Goal: Transaction & Acquisition: Book appointment/travel/reservation

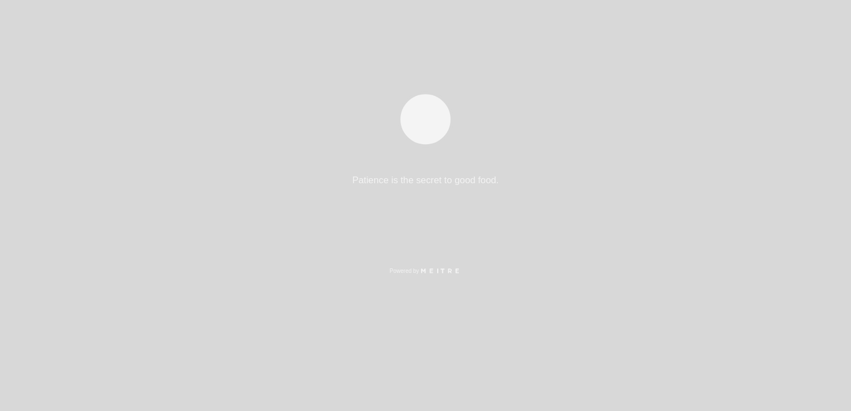
select select "es"
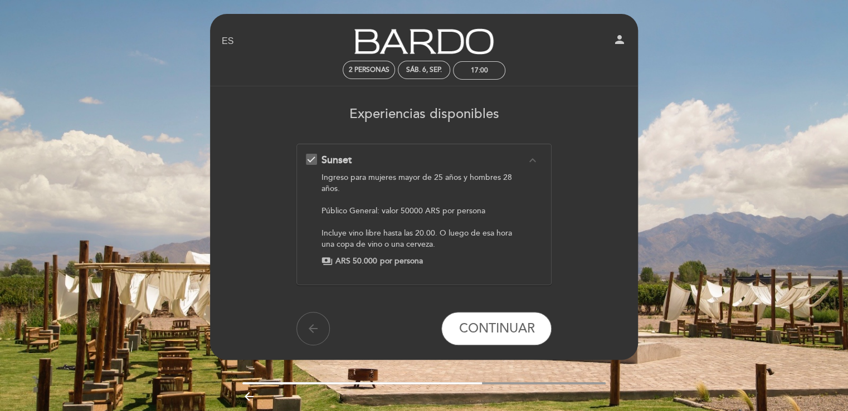
click at [534, 157] on icon "expand_less" at bounding box center [531, 160] width 13 height 13
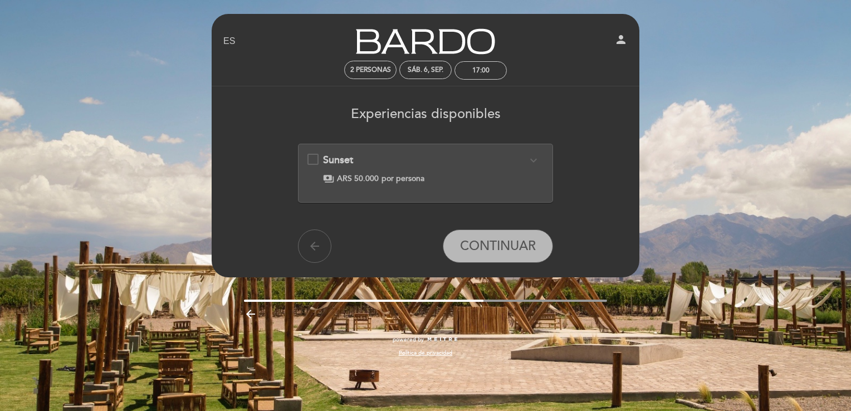
click at [314, 157] on div "Sunset expand_more Ingreso para mujeres mayor de 25 años y hombres 28 años. Púb…" at bounding box center [426, 168] width 237 height 31
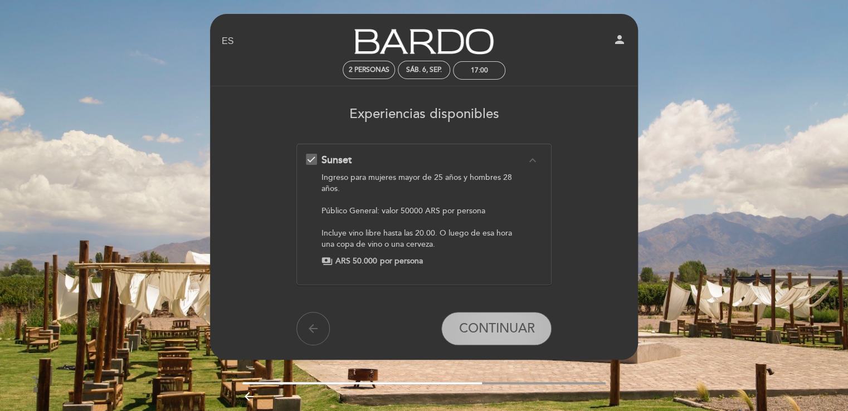
click at [495, 334] on span "CONTINUAR" at bounding box center [497, 329] width 76 height 16
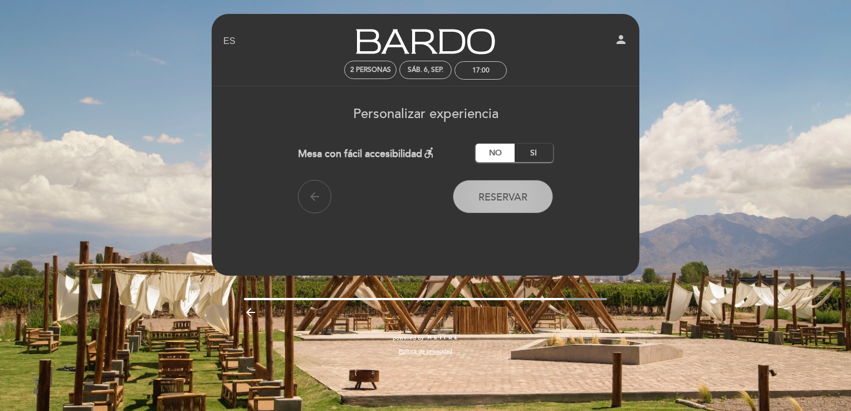
click at [506, 201] on span "Reservar" at bounding box center [503, 197] width 49 height 12
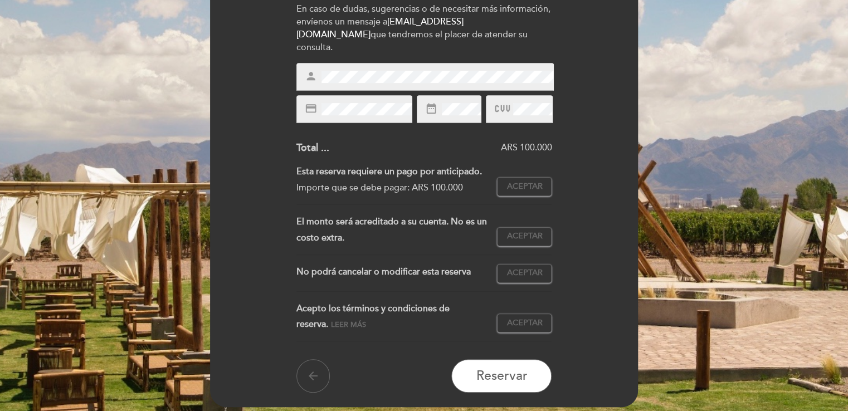
scroll to position [204, 0]
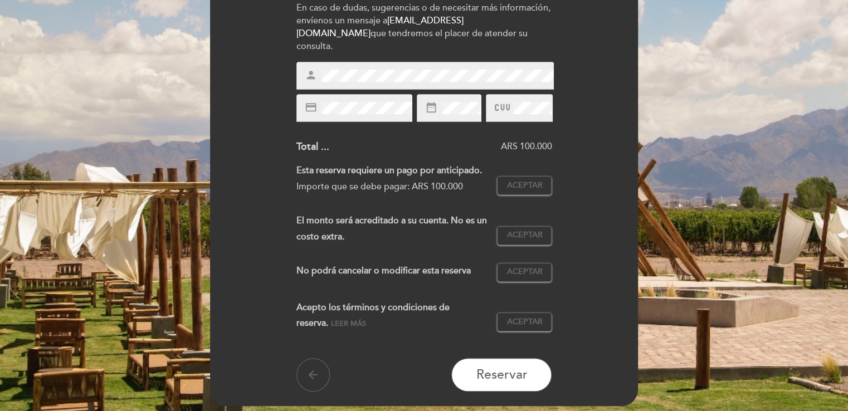
click at [508, 99] on icon at bounding box center [501, 108] width 15 height 18
click at [504, 99] on icon at bounding box center [501, 108] width 15 height 18
click at [485, 99] on div "credit_card date_range" at bounding box center [424, 108] width 256 height 28
click at [499, 99] on icon at bounding box center [501, 108] width 15 height 18
click at [521, 180] on span "Aceptar" at bounding box center [524, 186] width 36 height 12
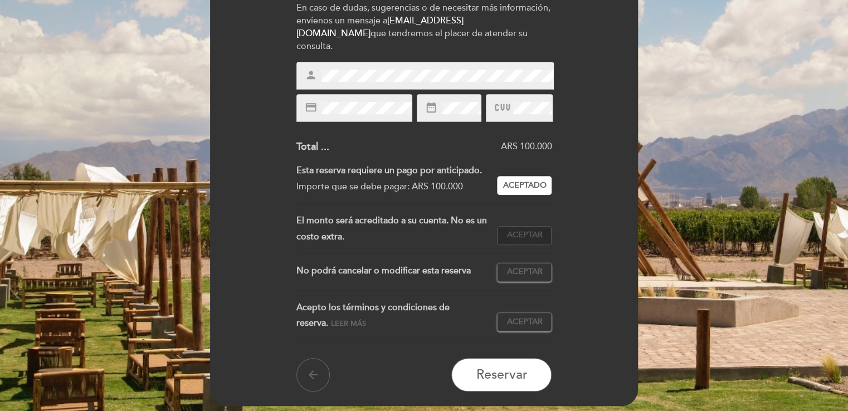
click at [521, 230] on span "Aceptar" at bounding box center [524, 236] width 36 height 12
click at [520, 266] on span "Aceptar" at bounding box center [524, 272] width 36 height 12
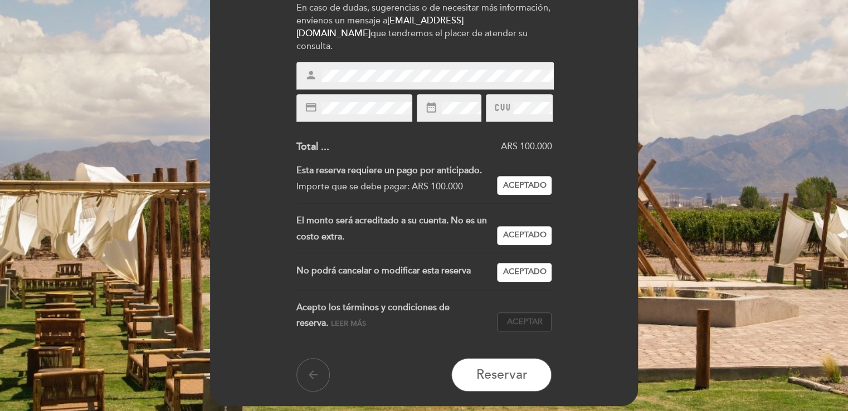
click at [531, 316] on span "Aceptar" at bounding box center [524, 322] width 36 height 12
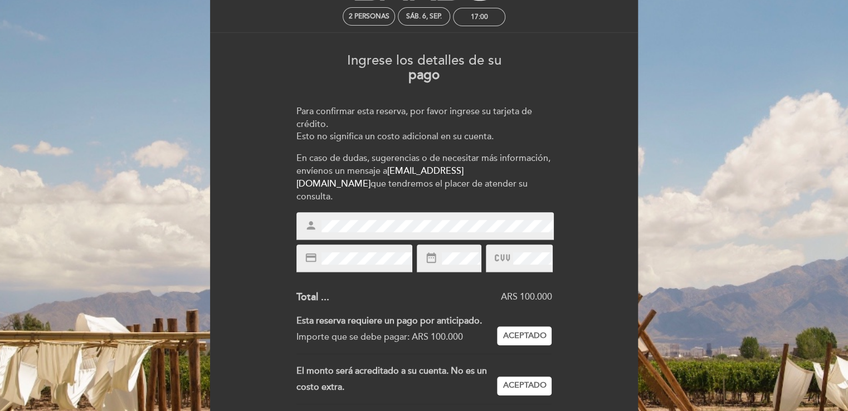
scroll to position [240, 0]
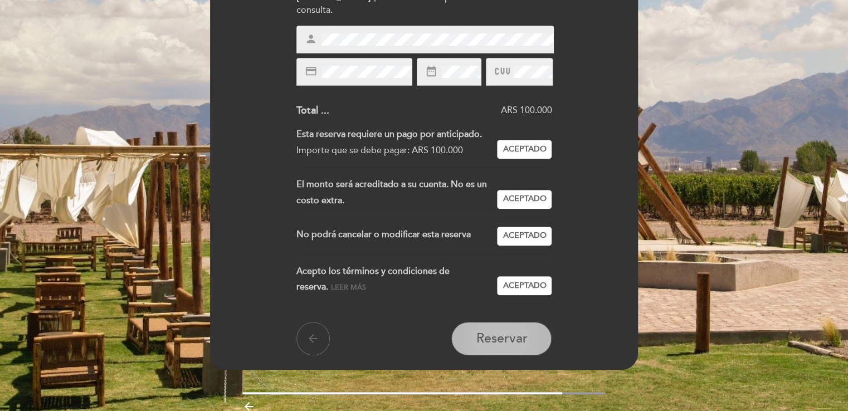
click at [505, 331] on span "Reservar" at bounding box center [501, 339] width 51 height 16
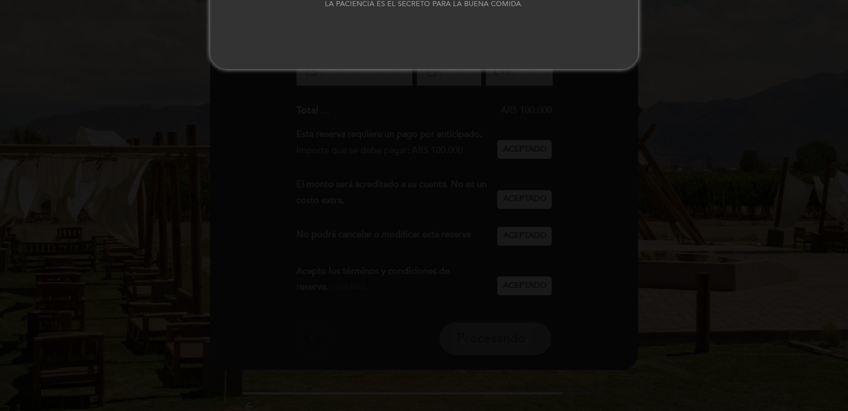
scroll to position [0, 0]
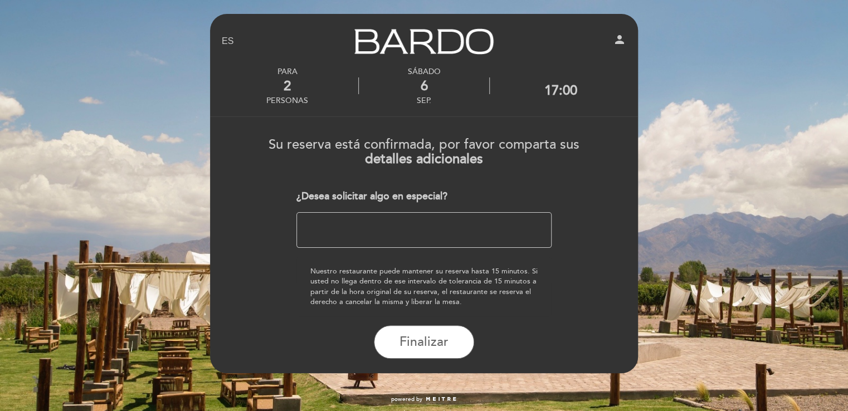
click at [408, 231] on textarea at bounding box center [424, 230] width 256 height 36
click at [357, 225] on textarea at bounding box center [424, 230] width 256 height 36
drag, startPoint x: 386, startPoint y: 222, endPoint x: 239, endPoint y: 240, distance: 147.6
click at [239, 240] on form "Su reserva está confirmada, por favor comparta sus detalles adicionales ¿Desea …" at bounding box center [424, 244] width 412 height 230
click at [387, 220] on textarea at bounding box center [424, 230] width 256 height 36
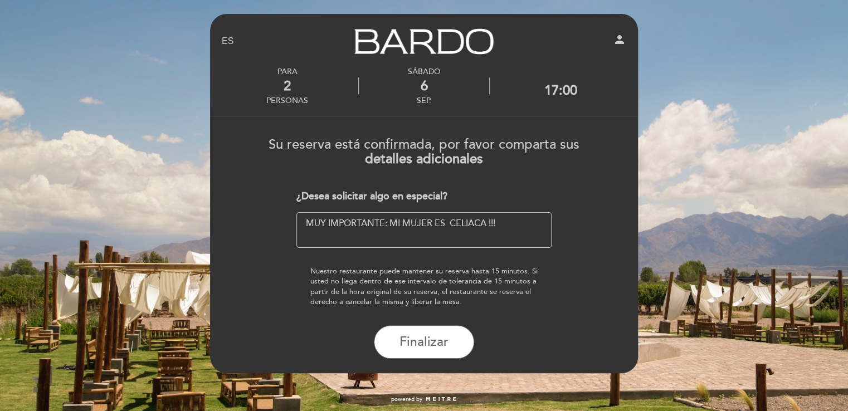
type textarea "MUY IMPORTANTE: MI MUJER ES CELIACA !!!"
click at [553, 88] on div "17:00" at bounding box center [560, 90] width 33 height 16
click at [411, 343] on span "Finalizar" at bounding box center [423, 342] width 49 height 16
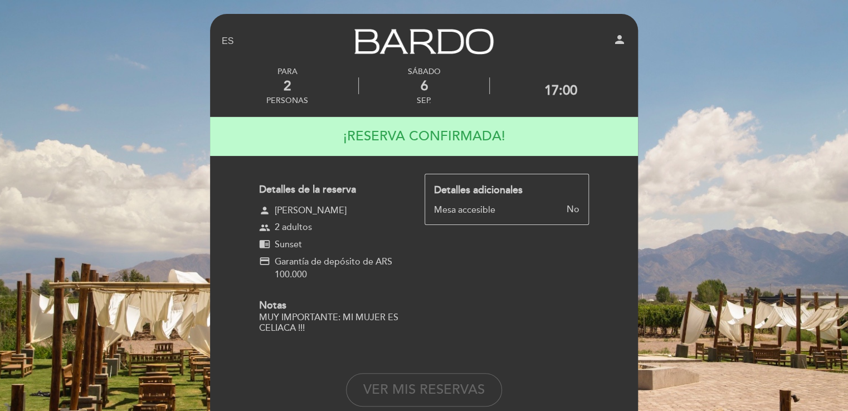
scroll to position [1, 0]
